Goal: Navigation & Orientation: Find specific page/section

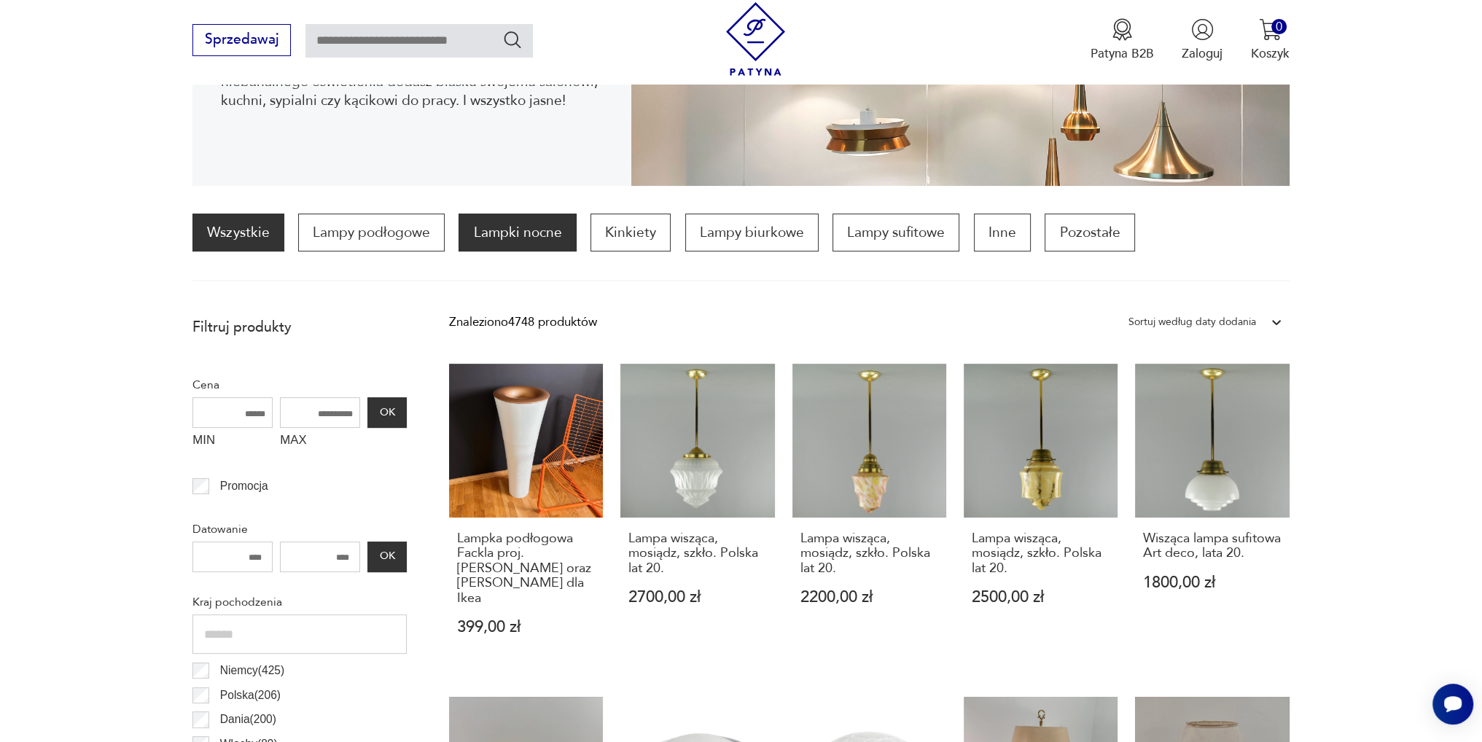
scroll to position [338, 0]
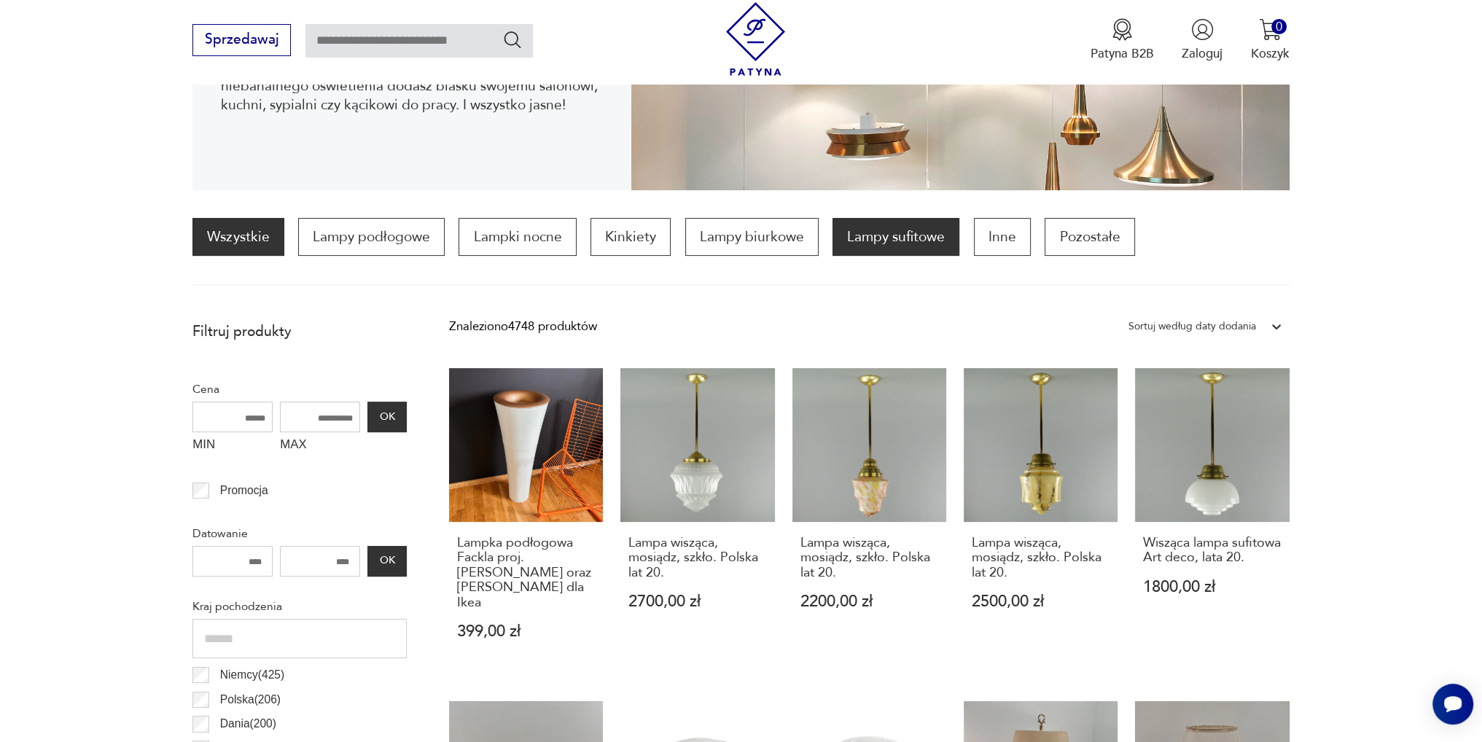
click at [891, 241] on p "Lampy sufitowe" at bounding box center [895, 237] width 127 height 38
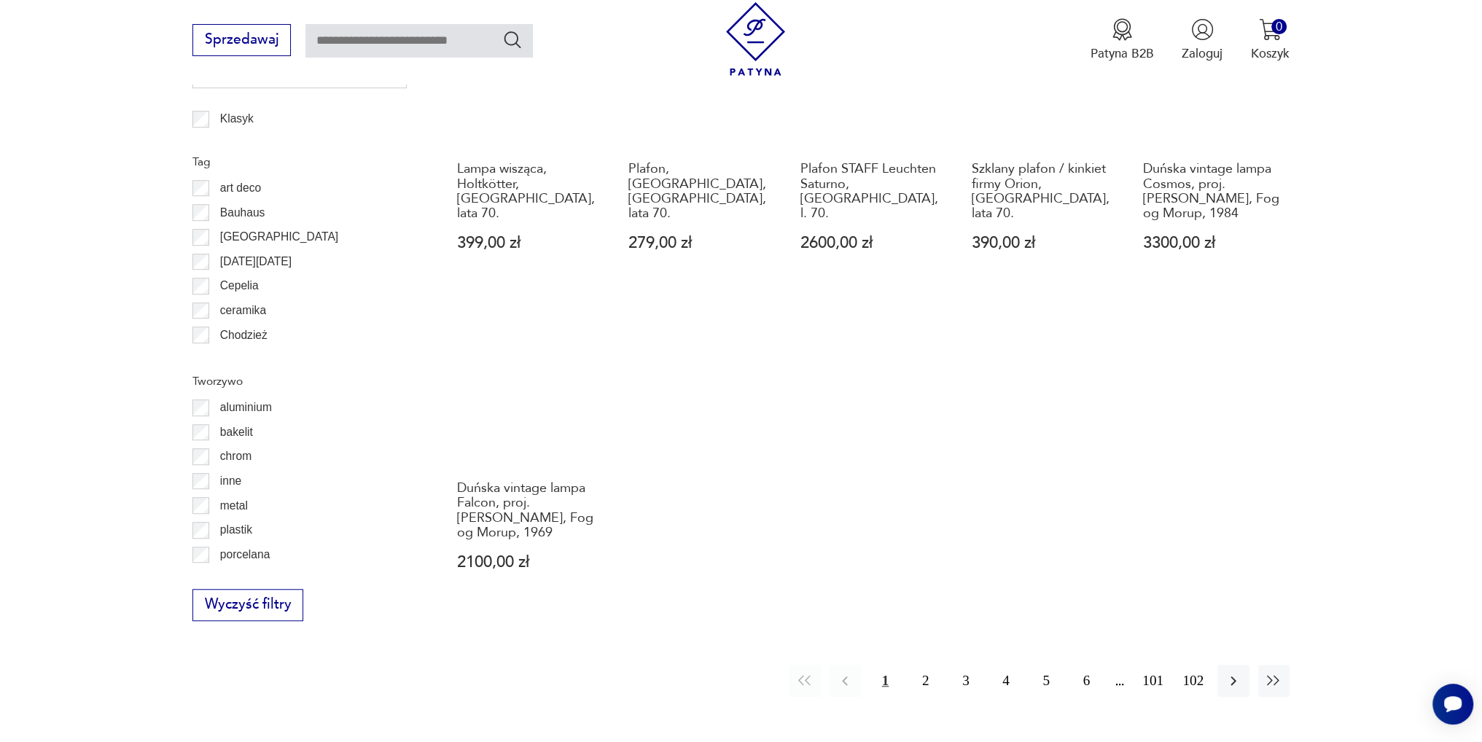
scroll to position [1490, 0]
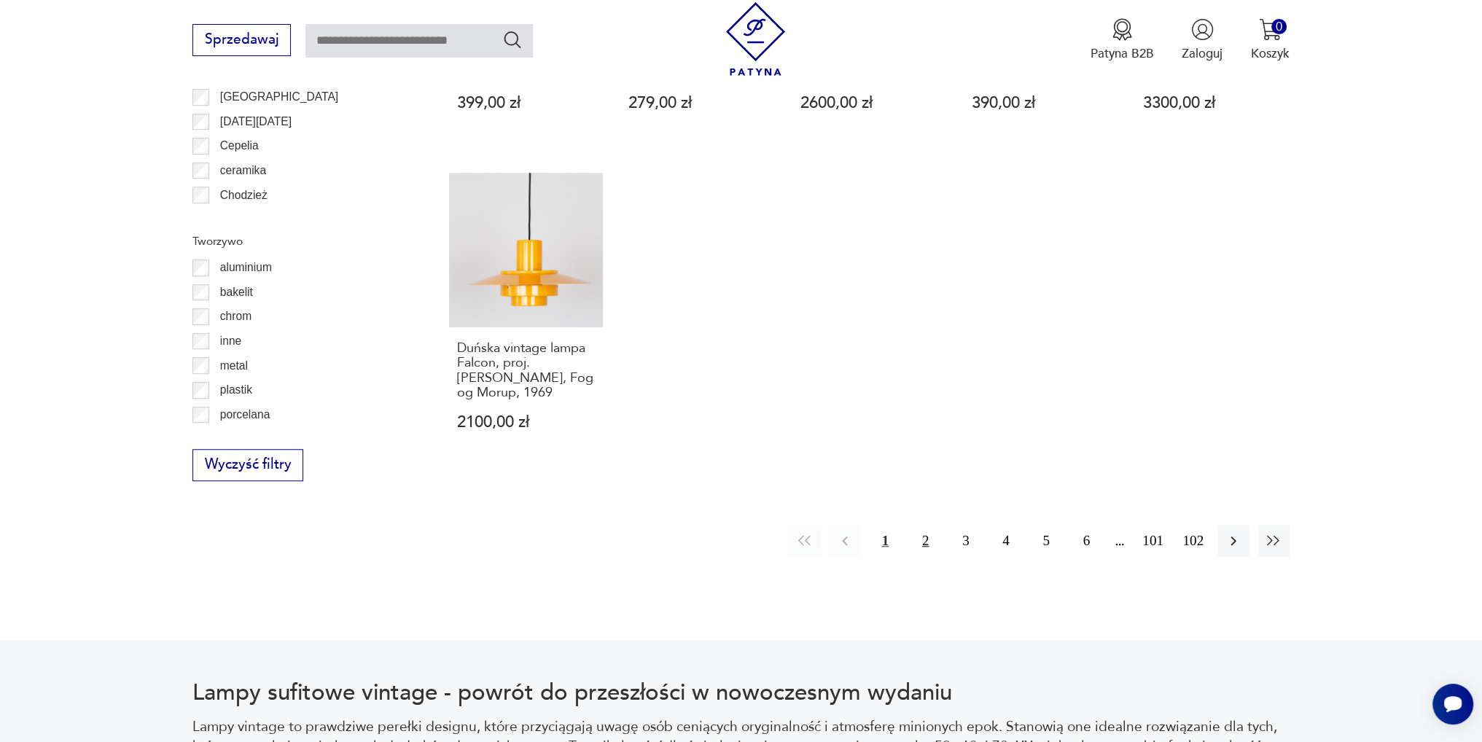
click at [924, 545] on button "2" at bounding box center [925, 540] width 31 height 31
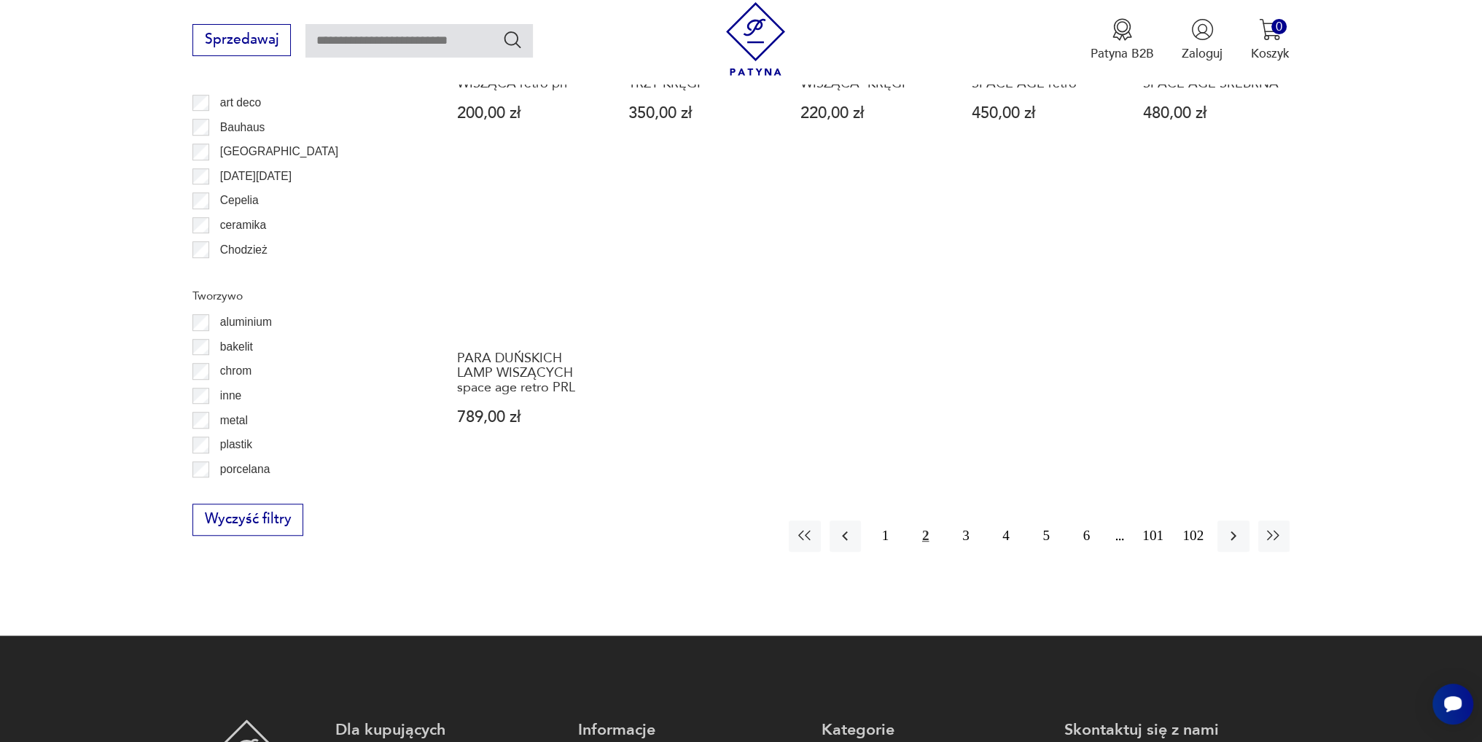
scroll to position [1580, 0]
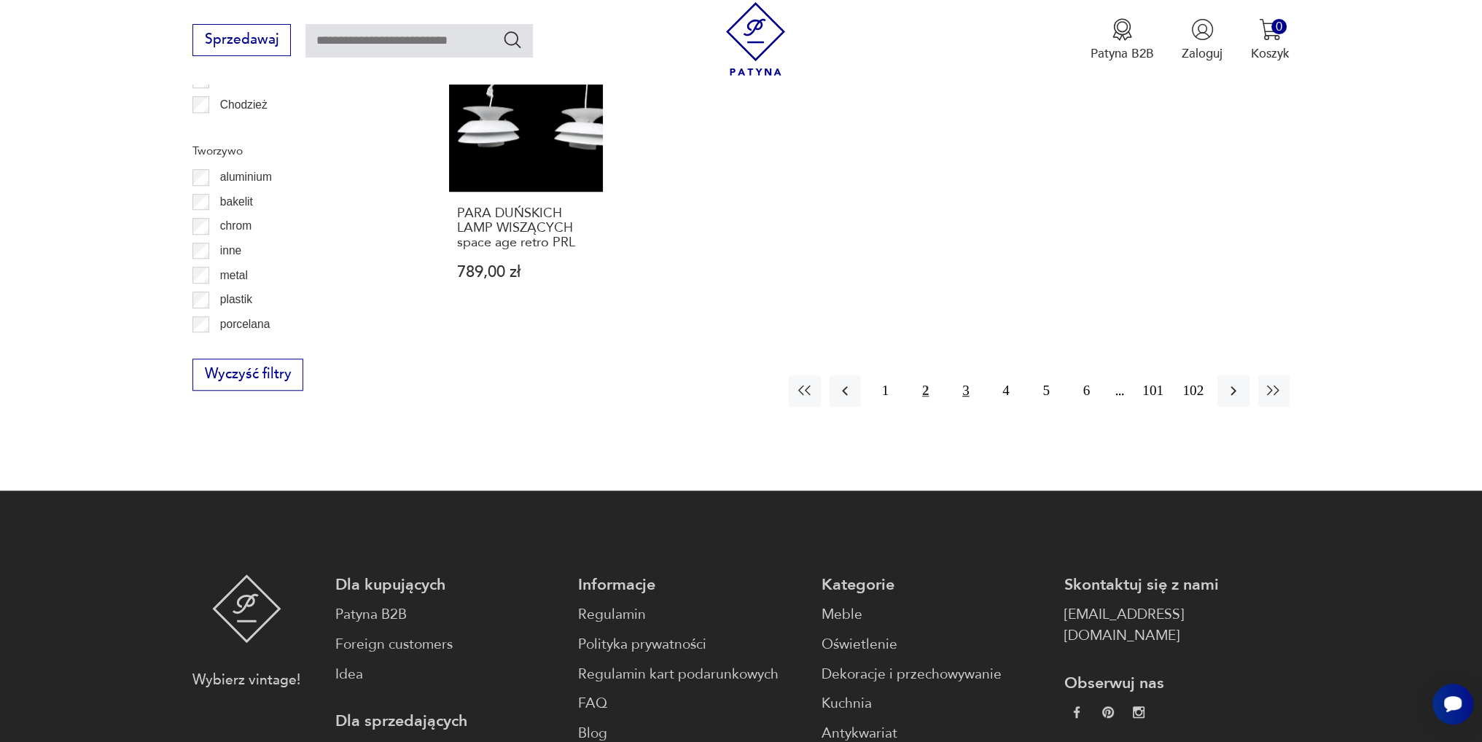
click at [965, 375] on button "3" at bounding box center [965, 390] width 31 height 31
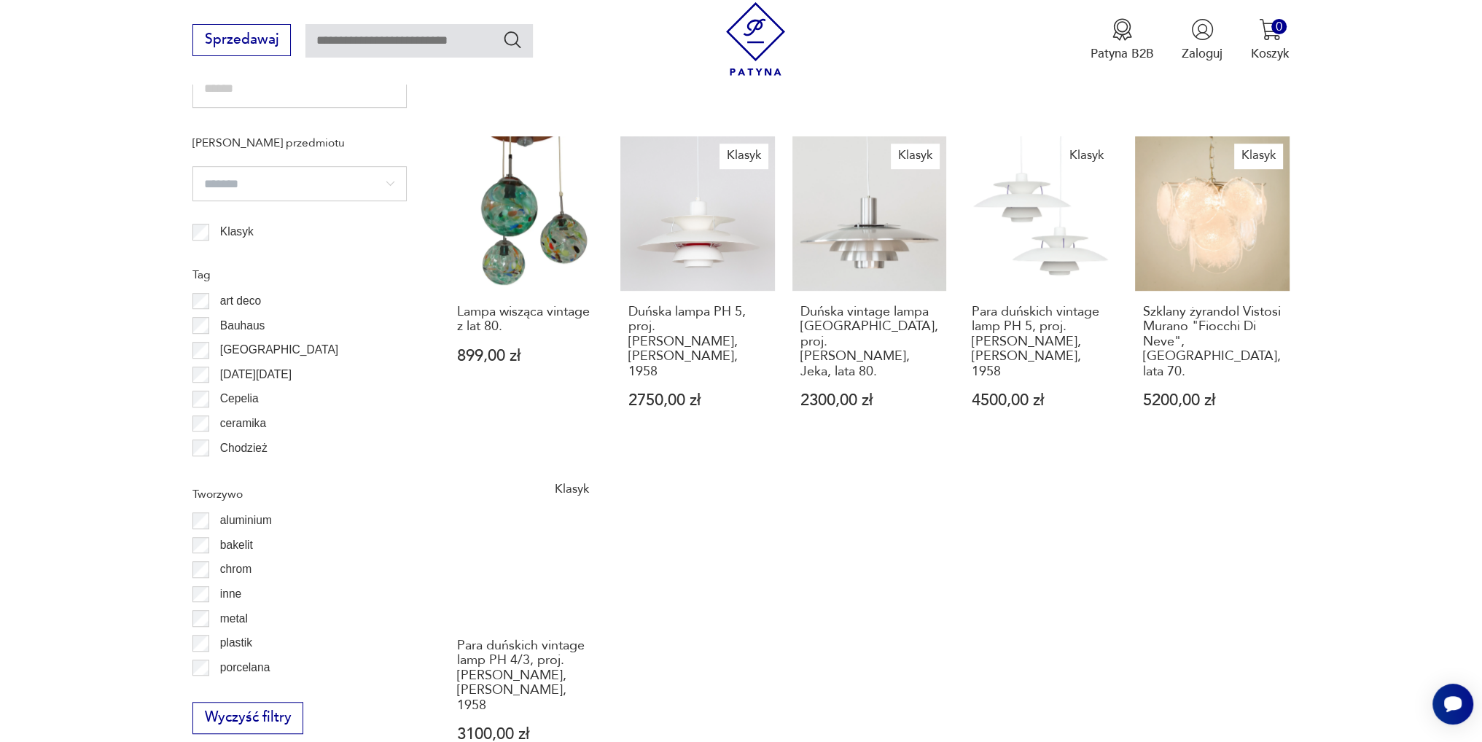
scroll to position [1398, 0]
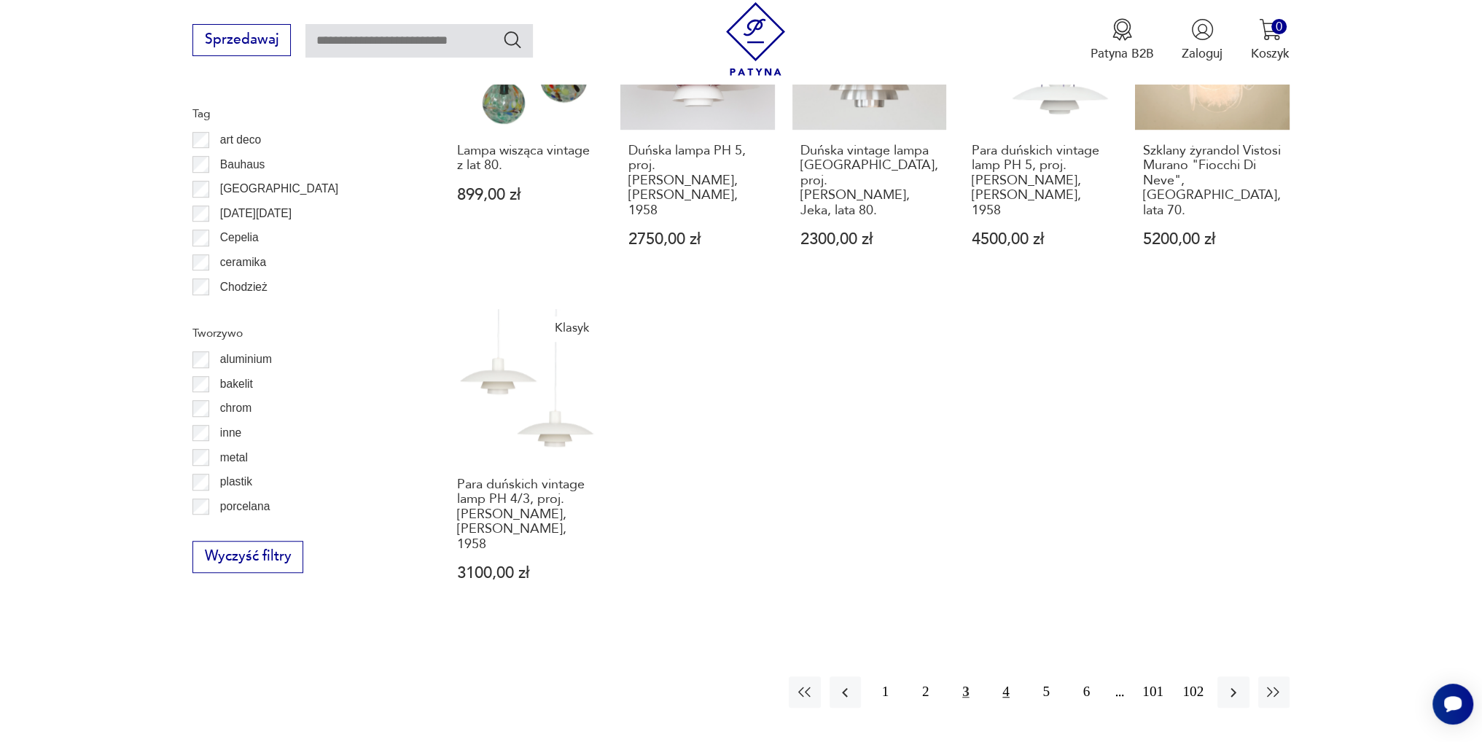
click at [1005, 676] on button "4" at bounding box center [1005, 691] width 31 height 31
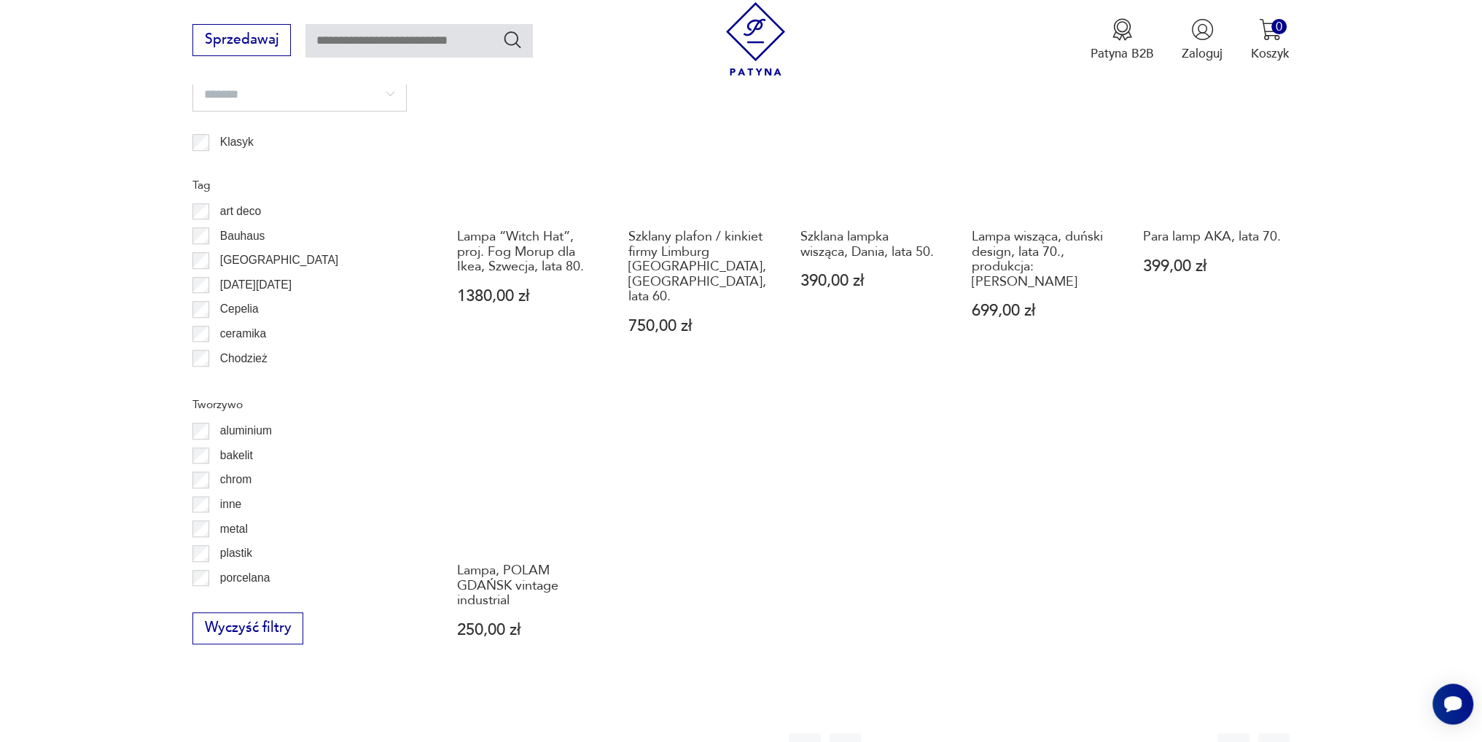
scroll to position [1544, 0]
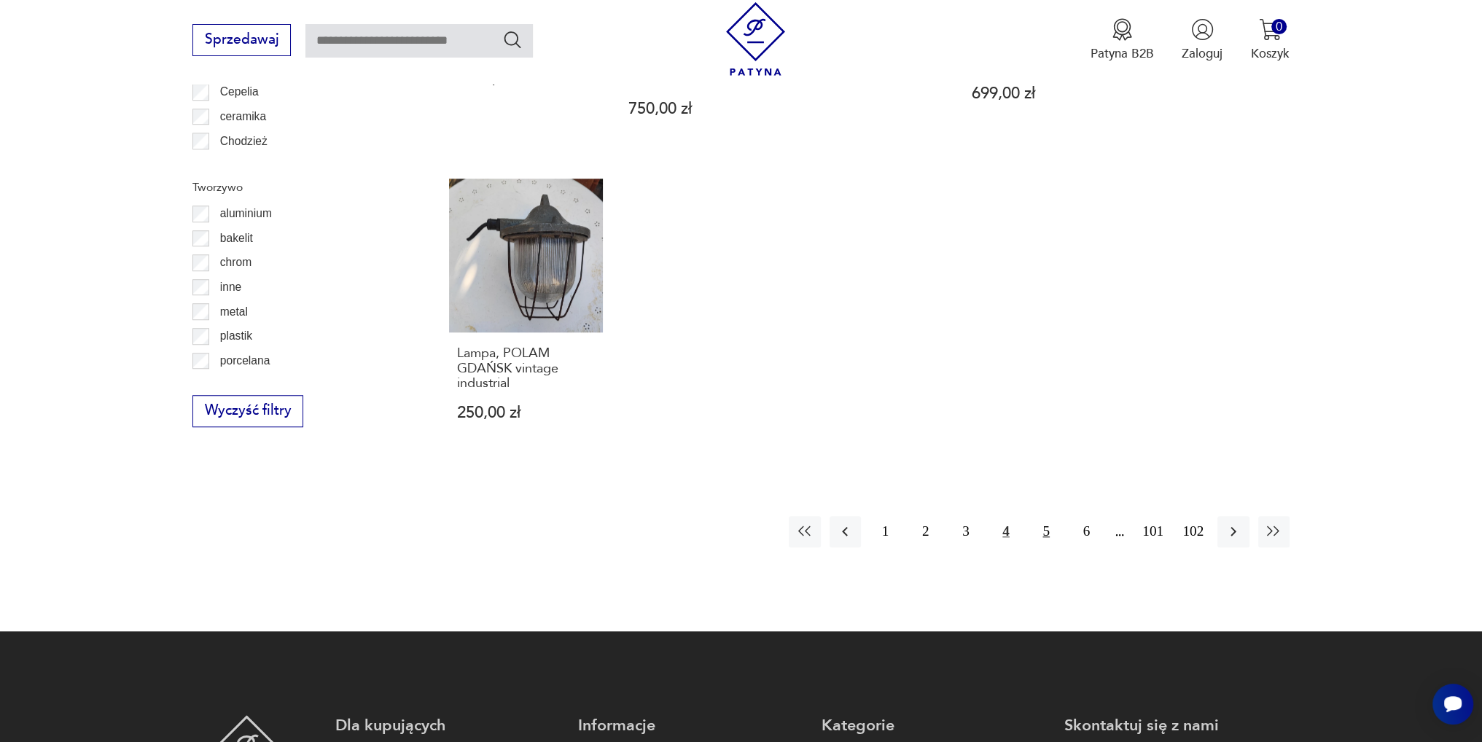
click at [1040, 516] on button "5" at bounding box center [1046, 531] width 31 height 31
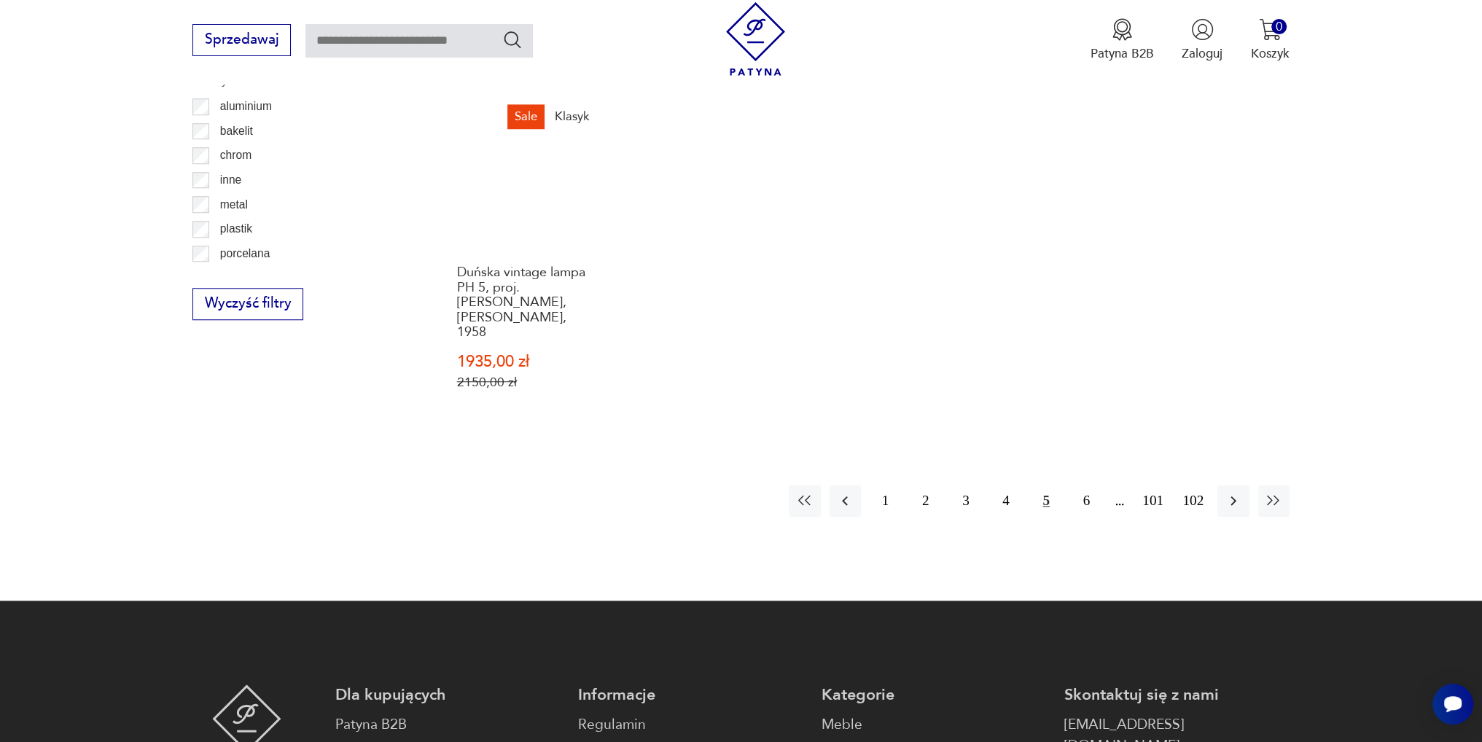
scroll to position [1653, 0]
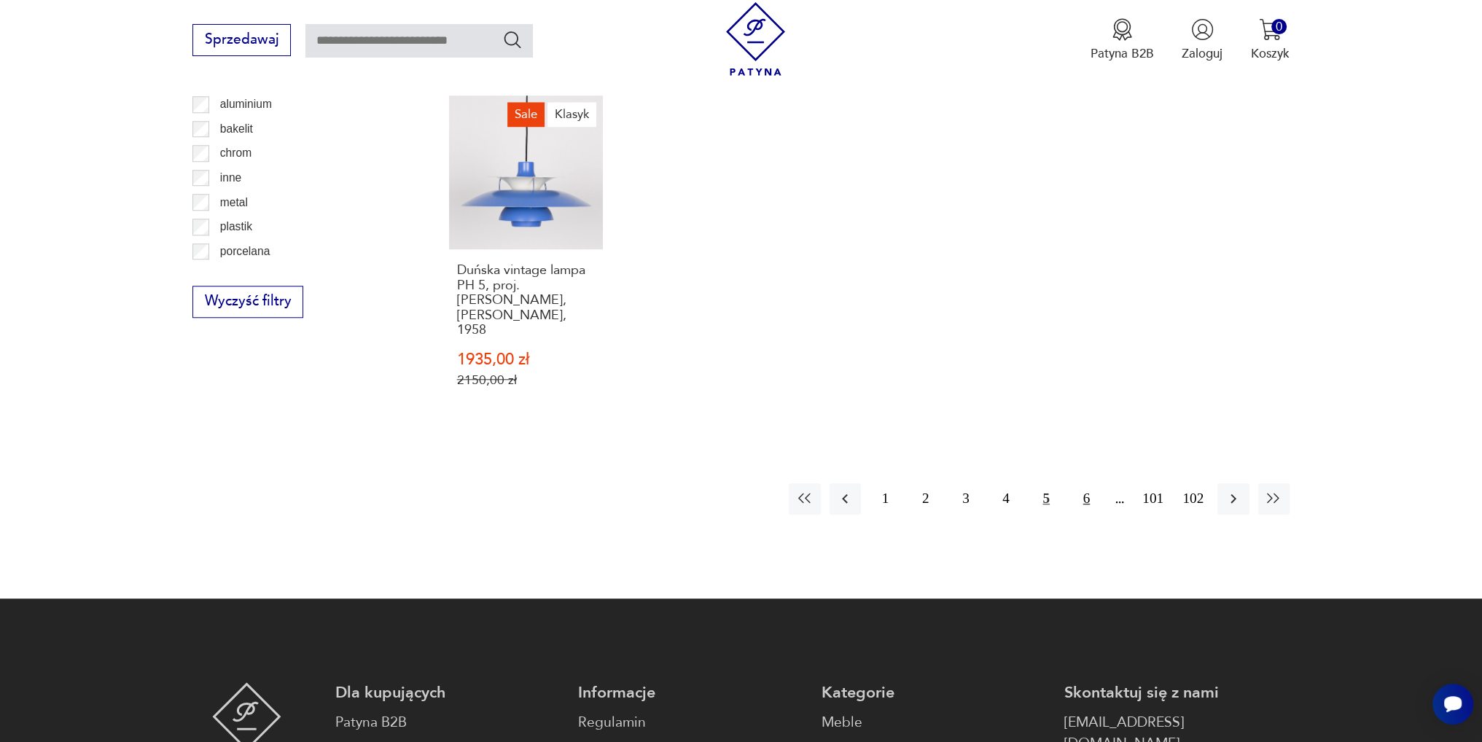
click at [1082, 483] on button "6" at bounding box center [1086, 498] width 31 height 31
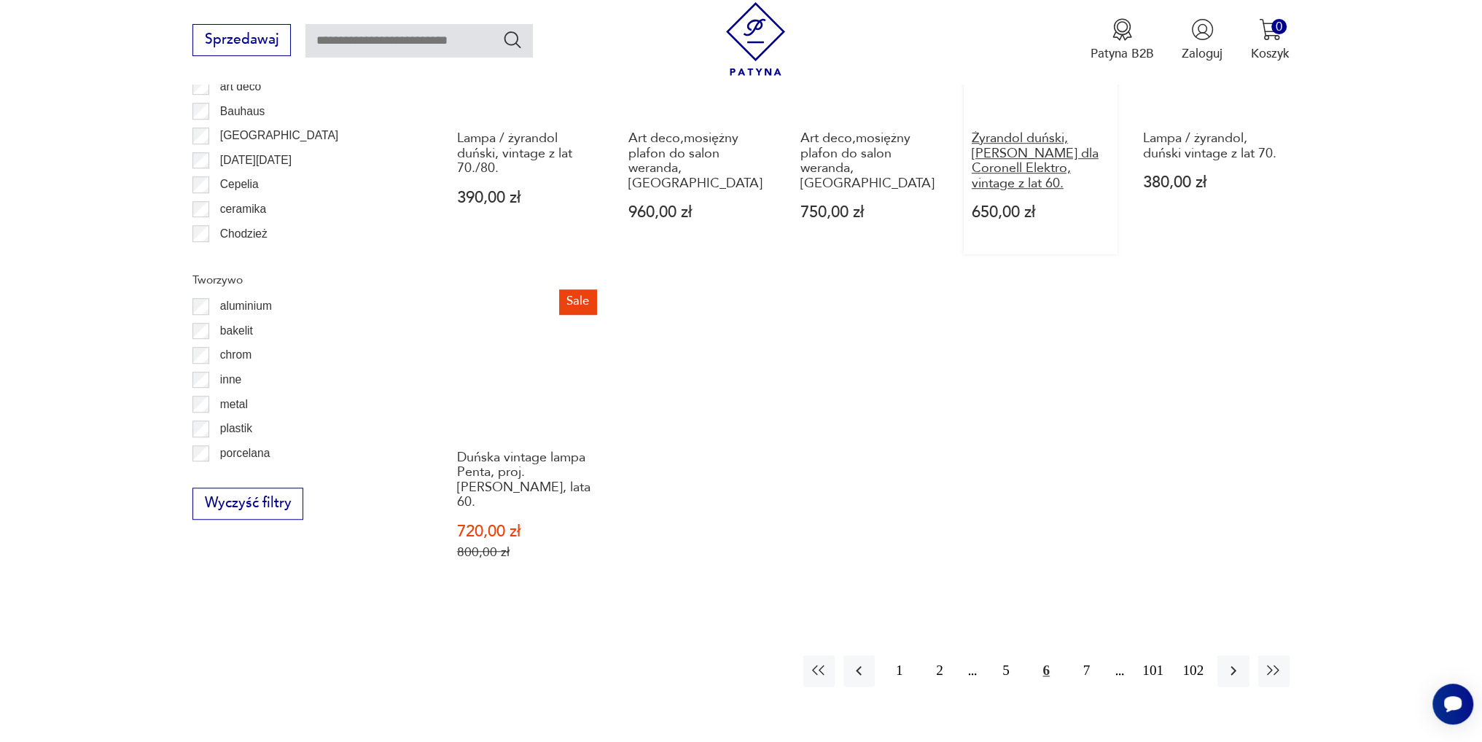
scroll to position [1453, 0]
